Goal: Information Seeking & Learning: Learn about a topic

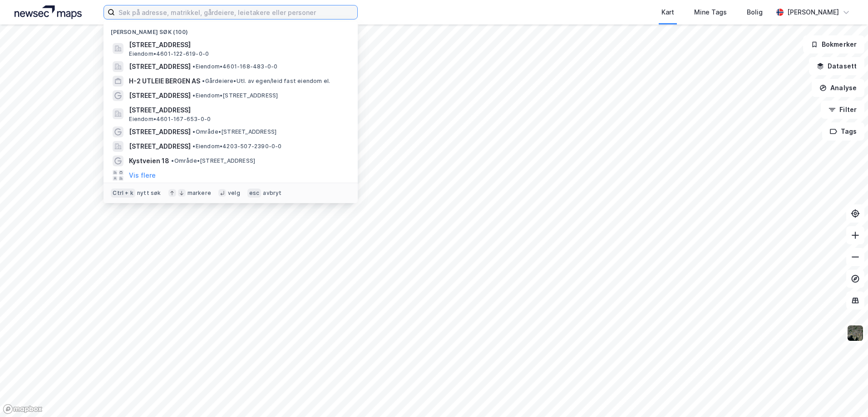
click at [142, 13] on input at bounding box center [236, 12] width 242 height 14
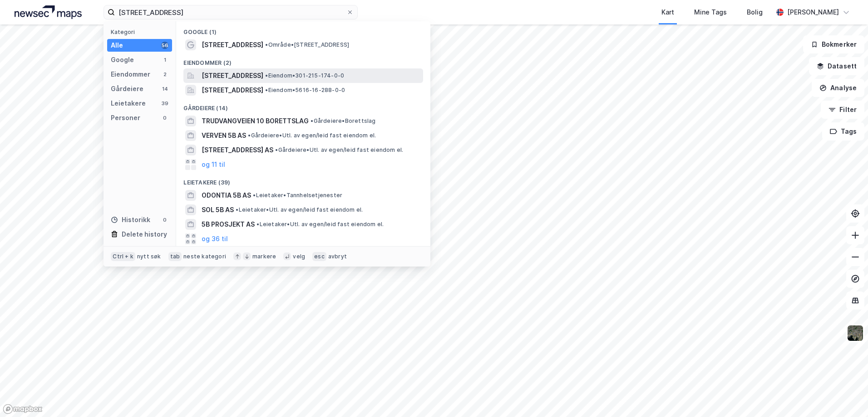
click at [224, 75] on span "[STREET_ADDRESS]" at bounding box center [232, 75] width 62 height 11
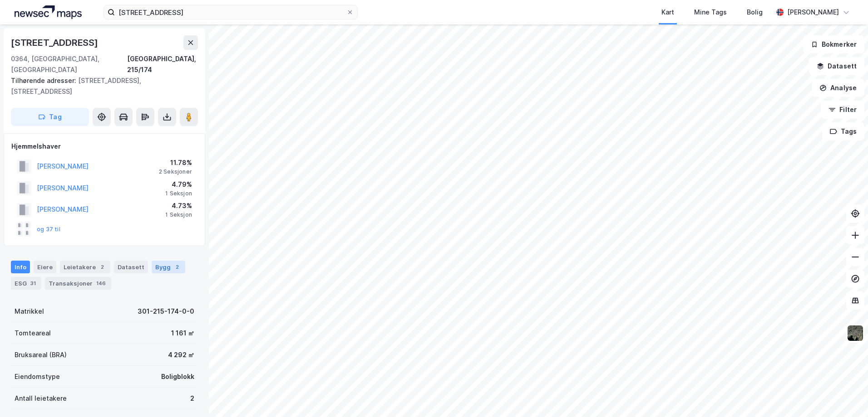
click at [152, 261] on div "Bygg 2" at bounding box center [169, 267] width 34 height 13
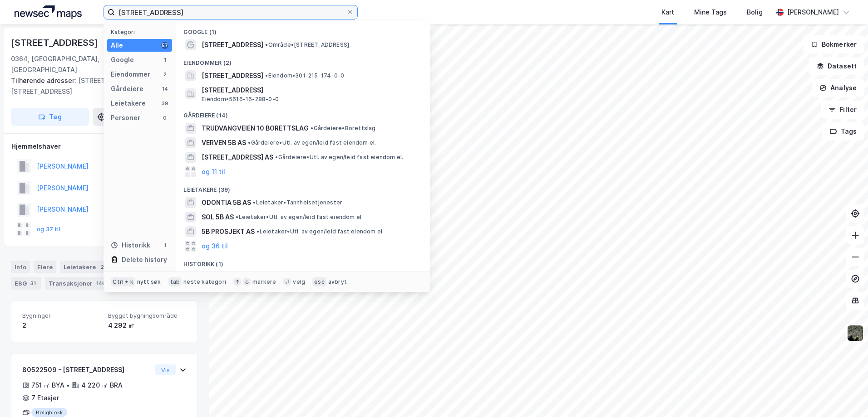
click at [185, 12] on input "[STREET_ADDRESS]" at bounding box center [230, 12] width 231 height 14
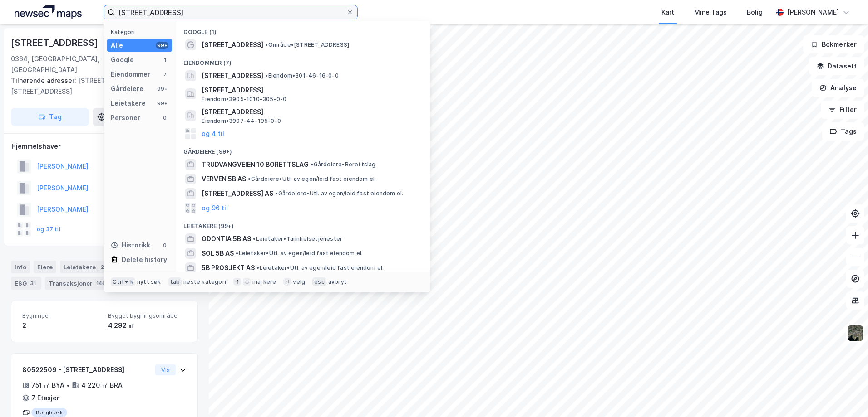
drag, startPoint x: 201, startPoint y: 14, endPoint x: 1, endPoint y: 15, distance: 199.7
click at [1, 15] on div "trudvangveien 5b - 25 Kategori Alle 99+ Google 1 Eiendommer 7 Gårdeiere 99+ Lei…" at bounding box center [434, 12] width 868 height 25
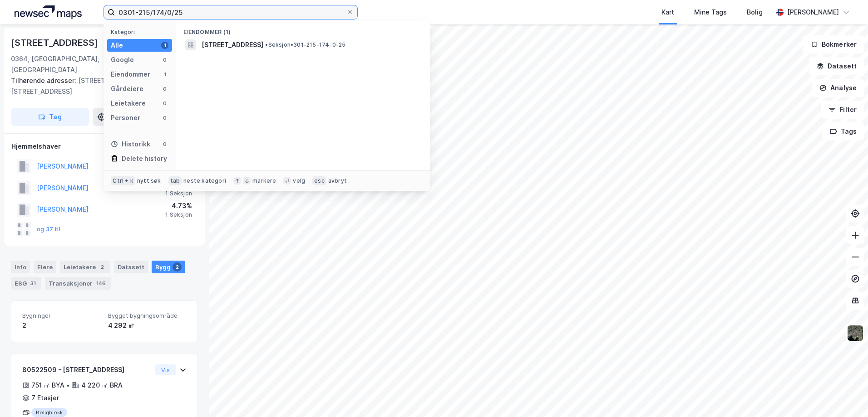
type input "0301-215/174/0/25"
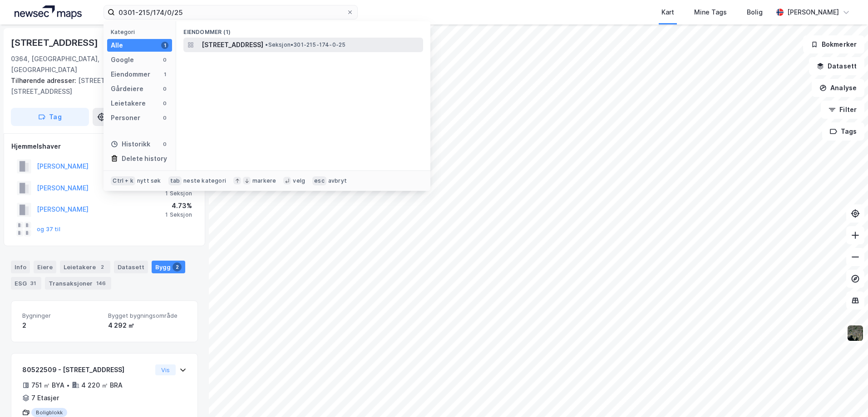
click at [246, 43] on span "[STREET_ADDRESS]" at bounding box center [232, 44] width 62 height 11
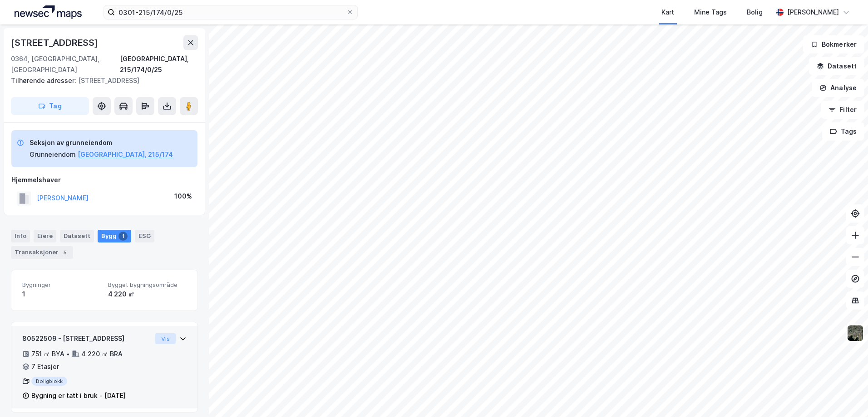
click at [157, 334] on button "Vis" at bounding box center [165, 339] width 20 height 11
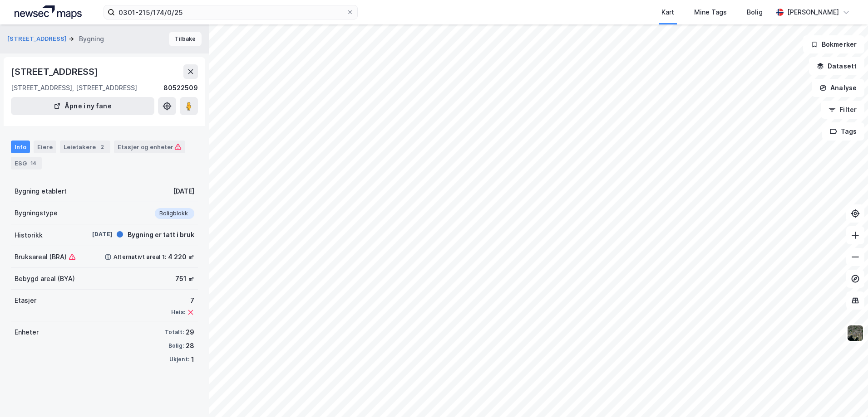
click at [179, 42] on button "Tilbake" at bounding box center [185, 39] width 33 height 15
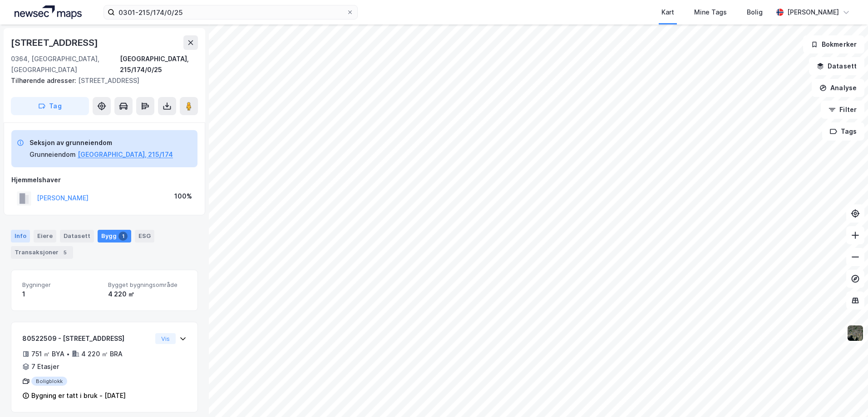
click at [19, 230] on div "Info" at bounding box center [20, 236] width 19 height 13
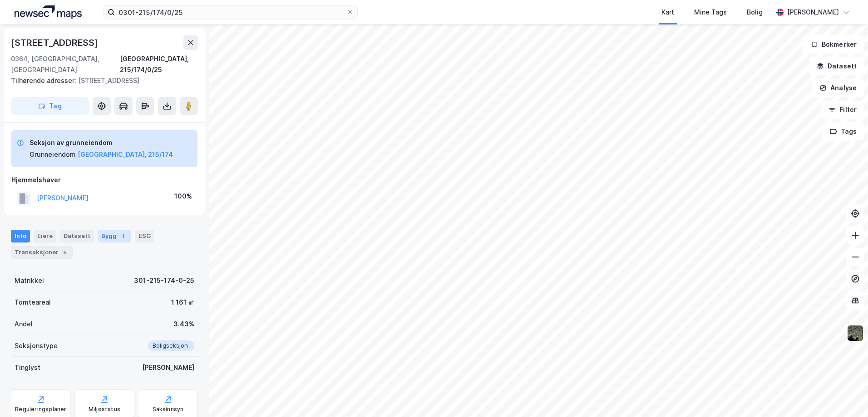
click at [102, 230] on div "Bygg 1" at bounding box center [115, 236] width 34 height 13
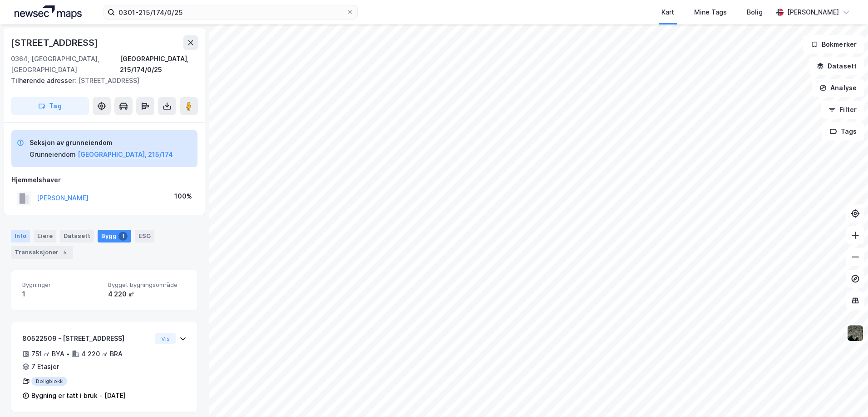
click at [21, 230] on div "Info" at bounding box center [20, 236] width 19 height 13
